Goal: Task Accomplishment & Management: Use online tool/utility

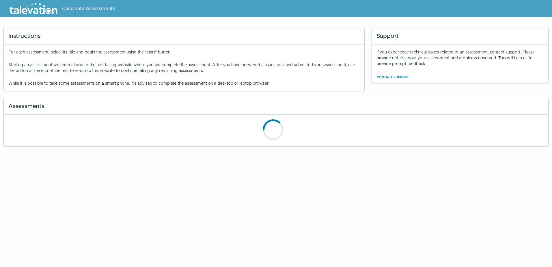
drag, startPoint x: 383, startPoint y: 185, endPoint x: 379, endPoint y: 184, distance: 3.8
click at [377, 150] on html "Candidate Assessments Instructions For each assessment, select its title and be…" at bounding box center [276, 75] width 552 height 150
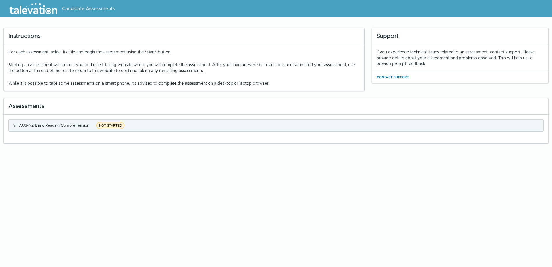
click at [118, 124] on span "NOT STARTED" at bounding box center [110, 125] width 28 height 7
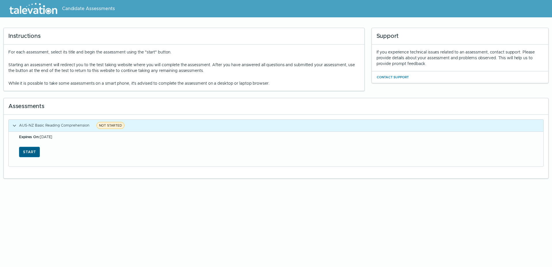
click at [29, 150] on button "Start" at bounding box center [29, 152] width 21 height 10
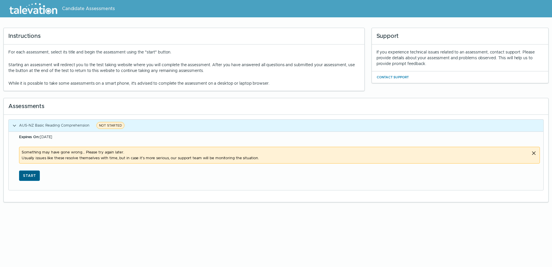
click at [26, 177] on button "Start" at bounding box center [29, 175] width 21 height 10
click at [34, 177] on button "Start" at bounding box center [29, 175] width 21 height 10
click at [36, 179] on button "Start" at bounding box center [29, 175] width 21 height 10
click at [35, 176] on button "Start" at bounding box center [29, 175] width 21 height 10
click at [23, 174] on button "Start" at bounding box center [29, 175] width 21 height 10
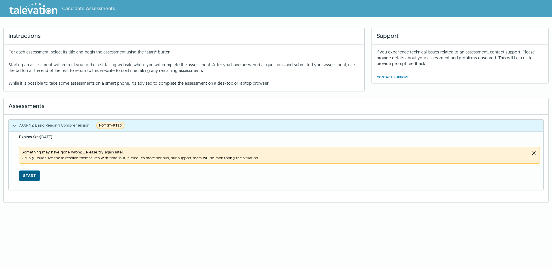
click at [33, 174] on button "Start" at bounding box center [29, 175] width 21 height 10
click at [30, 176] on button "Start" at bounding box center [29, 175] width 21 height 10
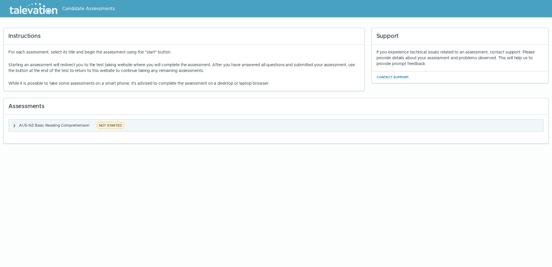
click at [112, 125] on span "NOT STARTED" at bounding box center [110, 125] width 28 height 7
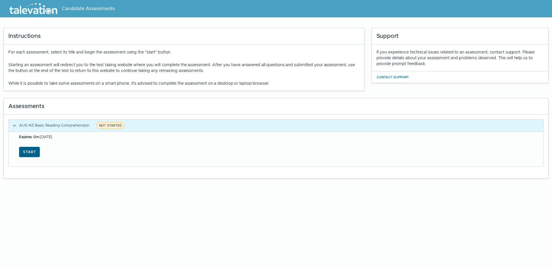
click at [33, 151] on button "Start" at bounding box center [29, 152] width 21 height 10
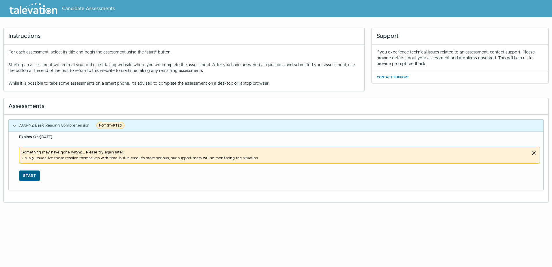
click at [35, 177] on button "Start" at bounding box center [29, 175] width 21 height 10
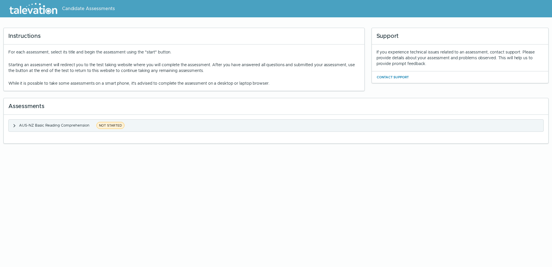
click at [109, 126] on span "NOT STARTED" at bounding box center [110, 125] width 28 height 7
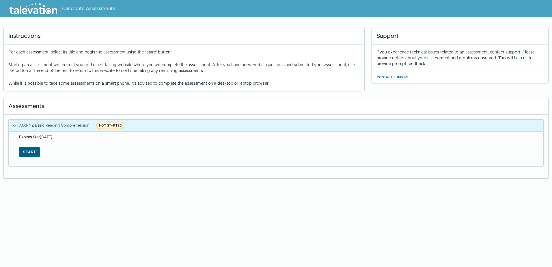
click at [32, 151] on button "Start" at bounding box center [29, 152] width 21 height 10
